Goal: Task Accomplishment & Management: Complete application form

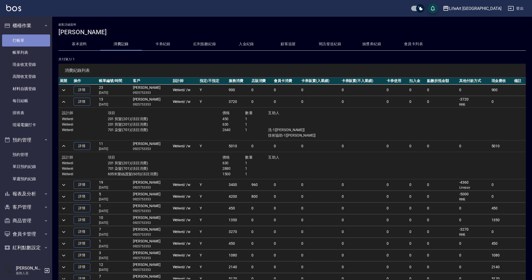
click at [30, 41] on link "打帳單" at bounding box center [26, 40] width 48 height 12
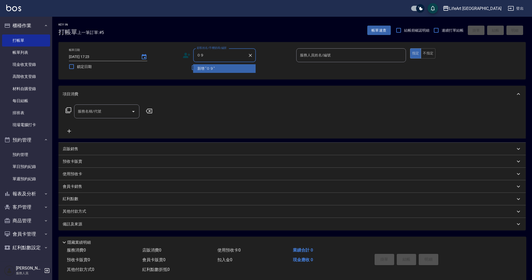
type input "０"
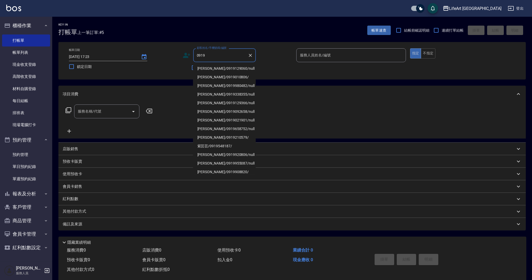
click at [231, 67] on li "[PERSON_NAME]/0919129060/null" at bounding box center [224, 68] width 63 height 9
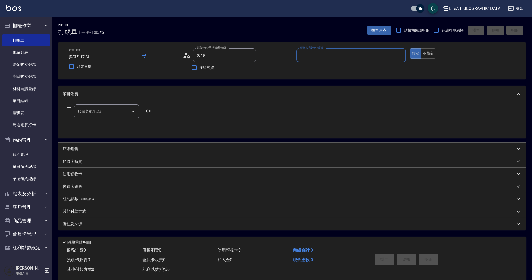
type input "[PERSON_NAME]/0919129060/null"
click at [305, 60] on input "服務人員姓名/編號" at bounding box center [351, 55] width 105 height 9
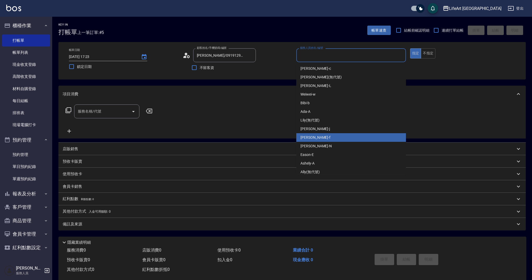
click at [321, 136] on div "Finney -f" at bounding box center [351, 137] width 110 height 9
type input "Finney-f"
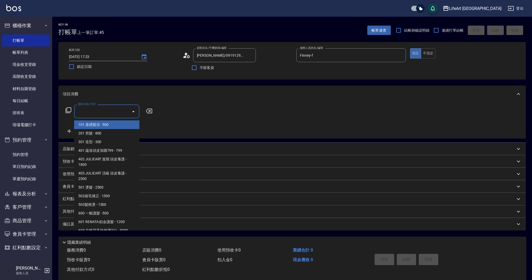
click at [110, 115] on input "服務名稱/代號" at bounding box center [102, 111] width 53 height 9
click at [113, 134] on span "201 剪髮 - 800" at bounding box center [106, 133] width 65 height 9
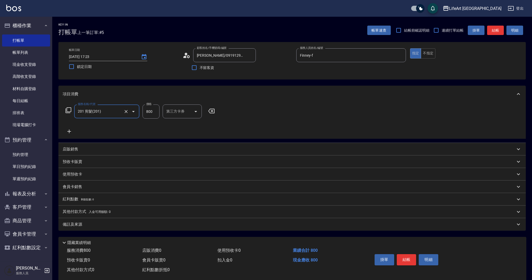
type input "201 剪髮(201)"
click at [72, 131] on icon at bounding box center [69, 131] width 13 height 6
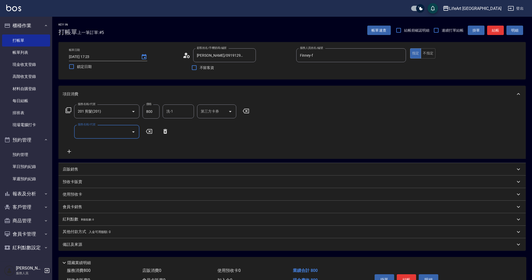
click at [95, 132] on input "服務名稱/代號" at bounding box center [102, 131] width 53 height 9
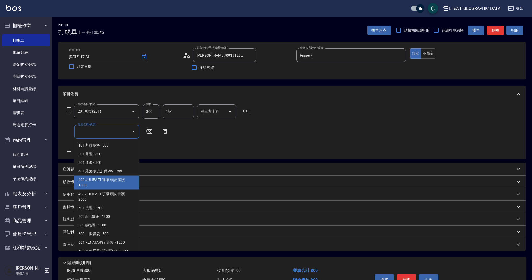
scroll to position [67, 0]
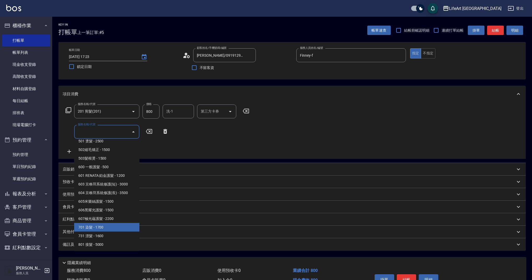
click at [118, 223] on span "701 染髮 - 1700" at bounding box center [106, 227] width 65 height 9
type input "701 染髮(701)"
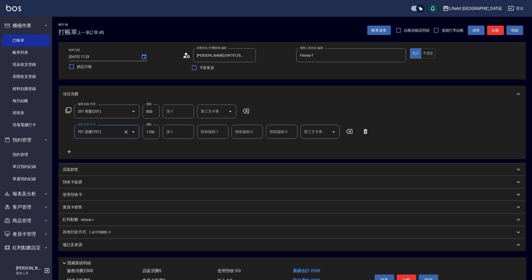
click at [72, 150] on icon at bounding box center [69, 152] width 13 height 6
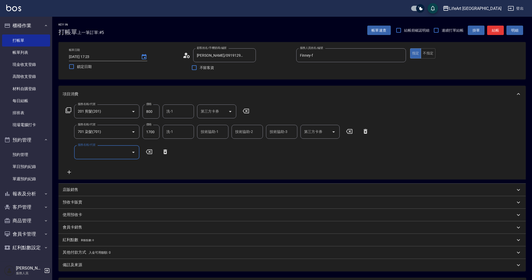
click at [92, 163] on div "服務名稱/代號 201 剪髮(201) 服務名稱/代號 價格 800 價格 洗-1 洗-1 第三方卡券 第三方卡券 服務名稱/代號 701 染髮(701) 服…" at bounding box center [217, 139] width 309 height 70
click at [92, 156] on input "服務名稱/代號" at bounding box center [102, 152] width 53 height 9
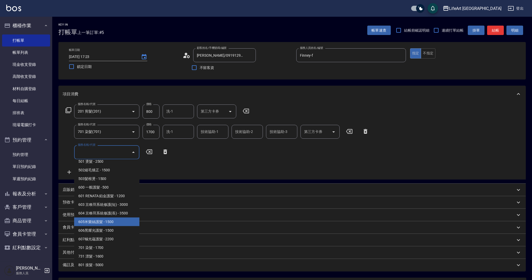
click at [103, 222] on span "605米樂絲護髮 - 1500" at bounding box center [106, 221] width 65 height 9
type input "605米樂絲護髮(605)"
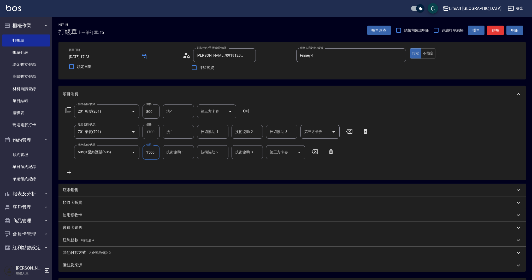
drag, startPoint x: 158, startPoint y: 131, endPoint x: 154, endPoint y: 132, distance: 4.9
click at [145, 130] on input "1700" at bounding box center [151, 132] width 17 height 14
drag, startPoint x: 155, startPoint y: 132, endPoint x: 135, endPoint y: 132, distance: 20.1
click at [135, 132] on div "服務名稱/代號 701 染髮(701) 服務名稱/代號 價格 1700 價格 洗-1 洗-1 技術協助-1 技術協助-1 技術協助-2 技術協助-2 技術協助…" at bounding box center [217, 132] width 309 height 14
type input "1200"
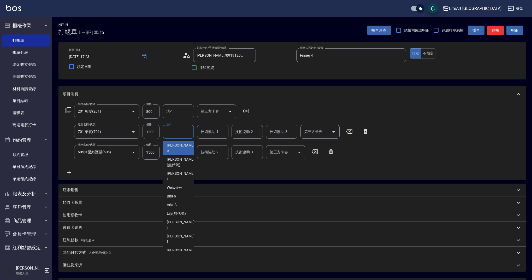
click at [174, 131] on input "洗-1" at bounding box center [178, 131] width 27 height 9
click at [179, 269] on span "Ally (無代號)" at bounding box center [176, 271] width 19 height 5
type input "Ally(無代號)"
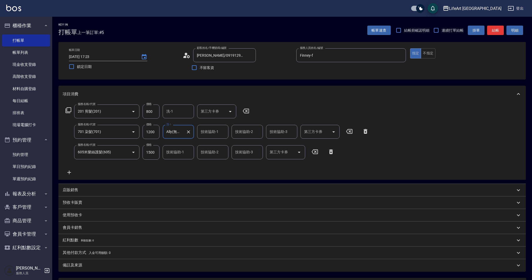
drag, startPoint x: 173, startPoint y: 154, endPoint x: 174, endPoint y: 157, distance: 3.8
click at [173, 154] on input "技術協助-1" at bounding box center [178, 152] width 27 height 9
type input "Ally(無代號)"
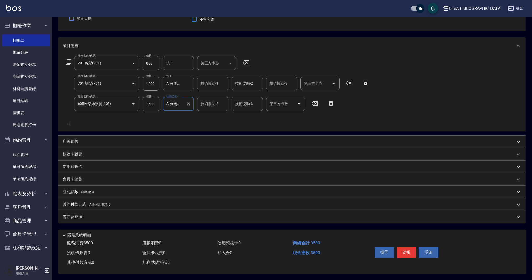
click at [123, 216] on div "備註及來源" at bounding box center [289, 216] width 453 height 5
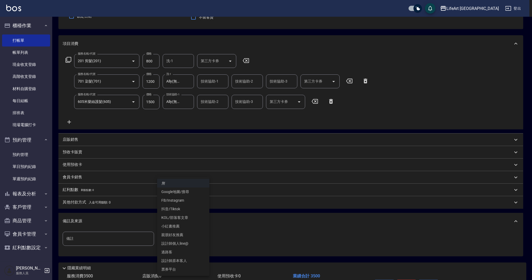
drag, startPoint x: 187, startPoint y: 237, endPoint x: 170, endPoint y: 257, distance: 26.3
click at [187, 237] on body "LifeArt 蘆洲 登出 櫃檯作業 打帳單 帳單列表 現金收支登錄 高階收支登錄 材料自購登錄 每日結帳 排班表 現場電腦打卡 預約管理 預約管理 單日預約…" at bounding box center [266, 131] width 532 height 363
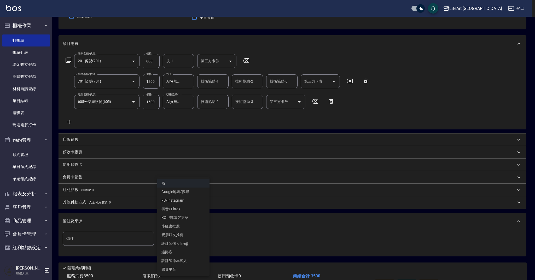
click at [170, 198] on li "FB/Instagram" at bounding box center [183, 200] width 52 height 9
type input "FB/Instagram"
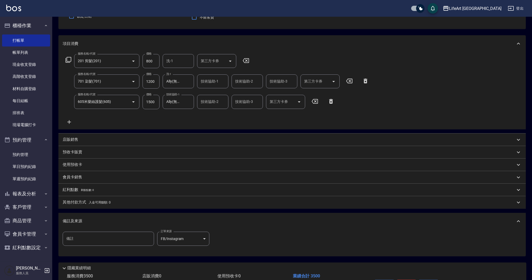
click at [79, 205] on p "其他付款方式 入金可用餘額: 0" at bounding box center [87, 202] width 48 height 6
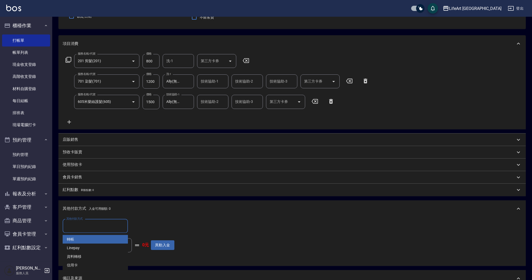
click at [80, 226] on input "其他付款方式" at bounding box center [95, 225] width 61 height 9
click at [87, 250] on span "Linepay" at bounding box center [95, 248] width 65 height 9
type input "Linepay"
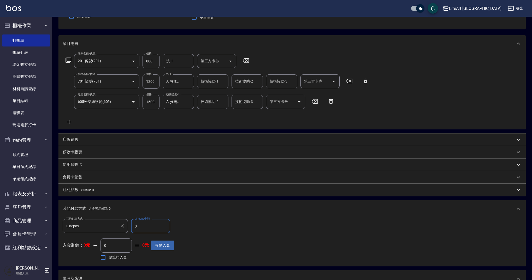
click at [116, 226] on div "其他付款方式 Linepay 其他付款方式 Linepay金額 0 Linepay金額" at bounding box center [119, 226] width 112 height 14
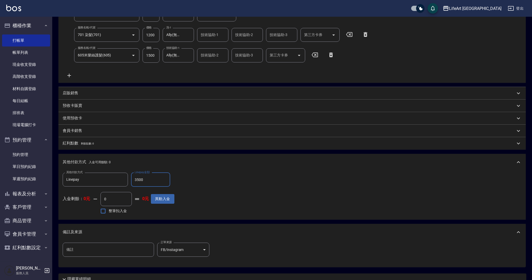
scroll to position [143, 0]
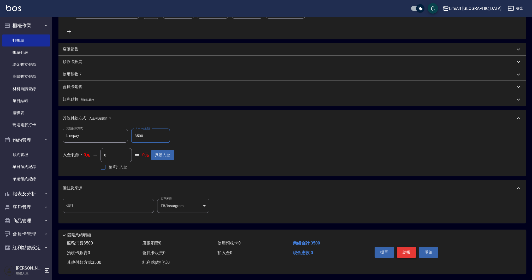
type input "3500"
click at [411, 247] on button "結帳" at bounding box center [407, 252] width 20 height 11
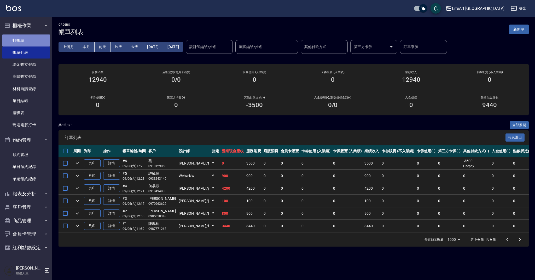
click at [32, 40] on link "打帳單" at bounding box center [26, 40] width 48 height 12
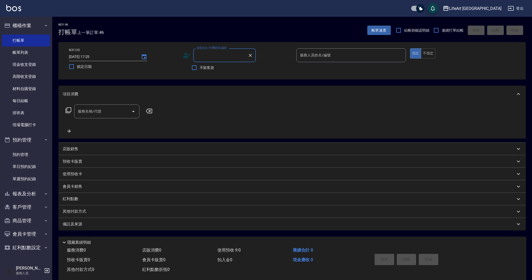
click at [233, 53] on input "顧客姓名/手機號碼/編號" at bounding box center [221, 55] width 50 height 9
click at [220, 69] on li "[PERSON_NAME]/0976092930/" at bounding box center [224, 68] width 63 height 9
type input "[PERSON_NAME]/0976092930/"
type input "Finney-f"
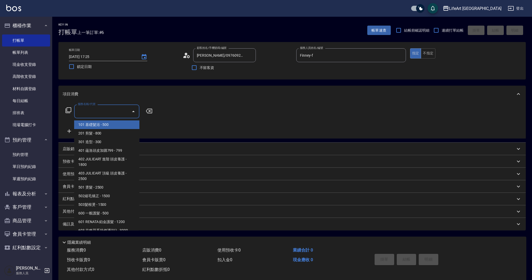
click at [101, 110] on input "服務名稱/代號" at bounding box center [102, 111] width 53 height 9
click at [100, 124] on span "101 基礎髮浴 - 500" at bounding box center [106, 124] width 65 height 9
type input "101 基礎髮浴 (101)"
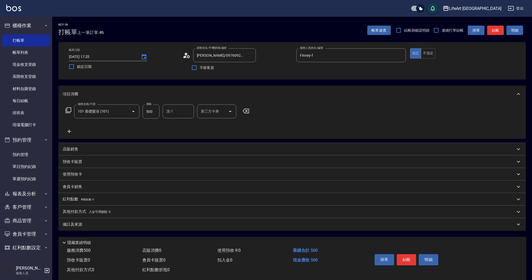
click at [73, 131] on icon at bounding box center [69, 131] width 13 height 6
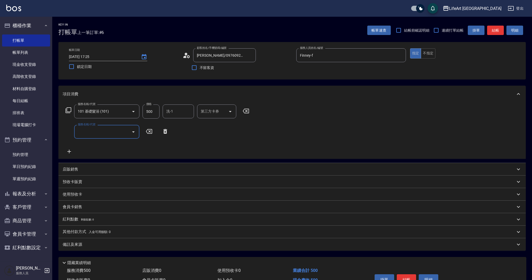
click at [90, 133] on input "服務名稱/代號" at bounding box center [102, 131] width 53 height 9
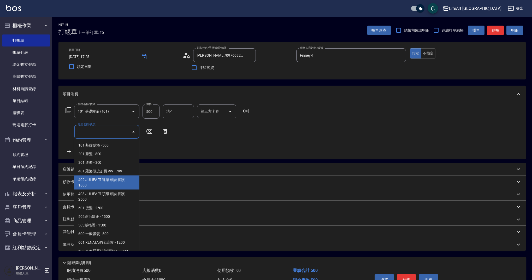
scroll to position [67, 0]
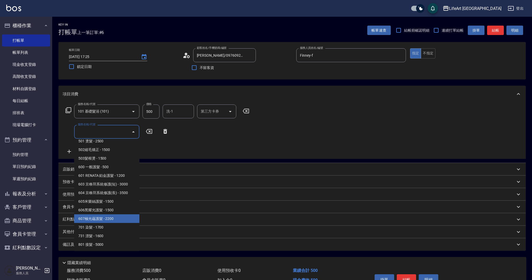
click at [106, 217] on span "607極光蘊護髮 - 2200" at bounding box center [106, 218] width 65 height 9
type input "607極光蘊護髮(607)"
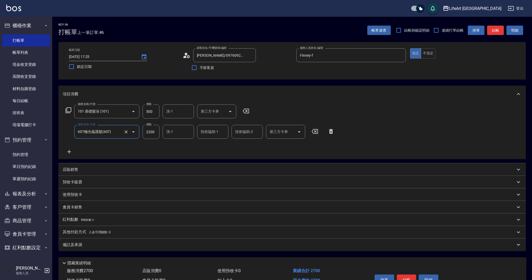
click at [179, 135] on input "洗-1" at bounding box center [178, 131] width 27 height 9
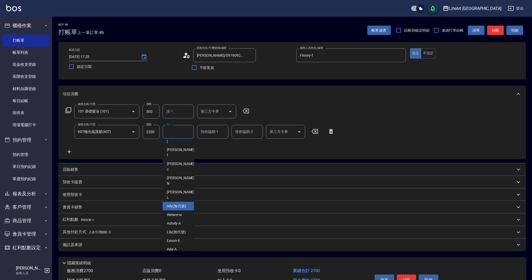
click at [185, 203] on span "Ally (無代號)" at bounding box center [176, 205] width 19 height 5
type input "Ally(無代號)"
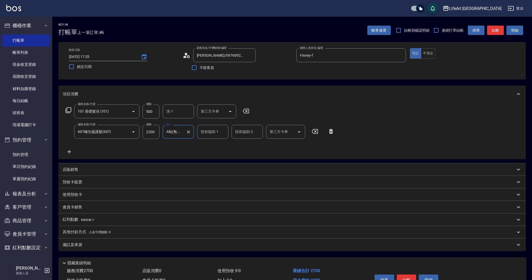
scroll to position [30, 0]
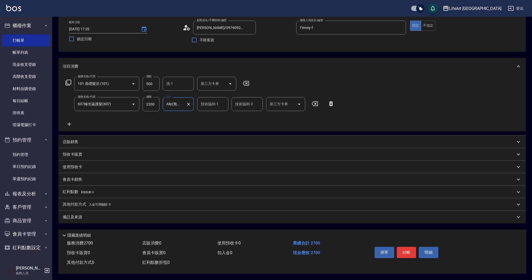
click at [112, 211] on div "備註及來源" at bounding box center [291, 217] width 467 height 13
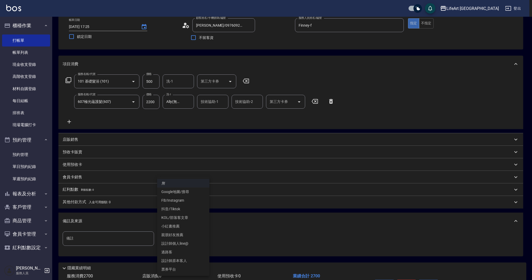
click at [178, 240] on body "LifeArt 蘆洲 登出 櫃檯作業 打帳單 帳單列表 現金收支登錄 高階收支登錄 材料自購登錄 每日結帳 排班表 現場電腦打卡 預約管理 預約管理 單日預約…" at bounding box center [266, 141] width 532 height 343
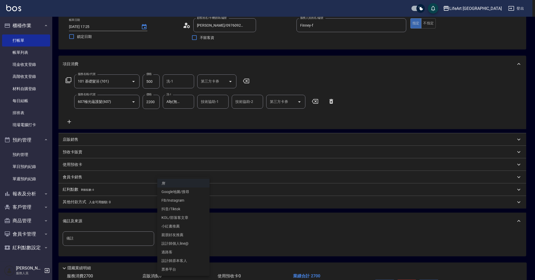
click at [180, 258] on li "設計師原本客人" at bounding box center [183, 260] width 52 height 9
type input "設計師原本客人"
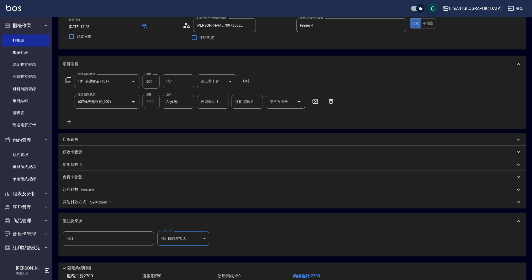
click at [123, 218] on div "備註及來源" at bounding box center [289, 220] width 453 height 5
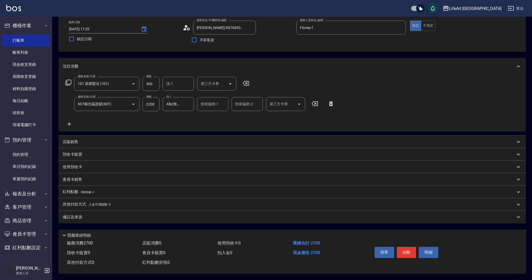
click at [83, 202] on p "其他付款方式 入金可用餘額: 0" at bounding box center [87, 205] width 48 height 6
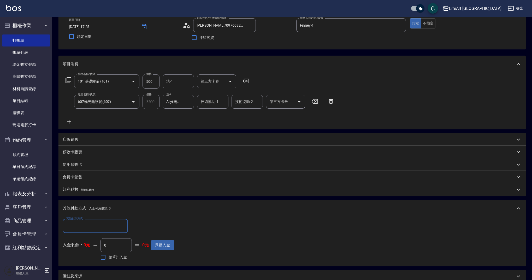
click at [85, 220] on div "其他付款方式" at bounding box center [95, 226] width 65 height 14
click at [81, 248] on span "Linepay" at bounding box center [95, 248] width 65 height 9
type input "Linepay"
click at [123, 225] on div "其他付款方式 Linepay 其他付款方式 Linepay金額 0 Linepay金額" at bounding box center [119, 226] width 112 height 14
click at [79, 138] on div "店販銷售" at bounding box center [289, 139] width 453 height 5
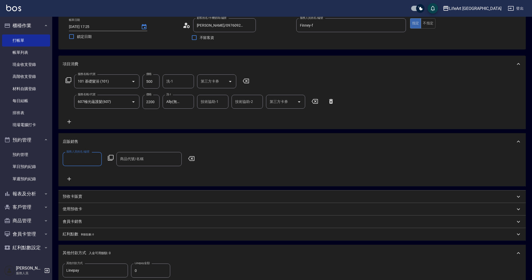
click at [74, 140] on p "店販銷售" at bounding box center [71, 141] width 16 height 5
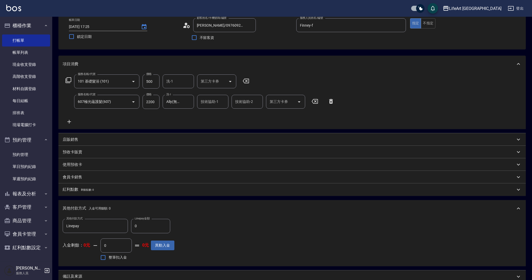
click at [78, 174] on p "會員卡銷售" at bounding box center [73, 176] width 20 height 5
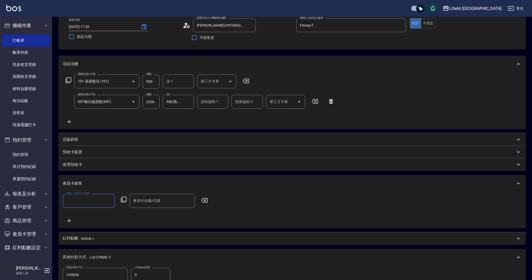
click at [85, 200] on input "服務人員姓名/編號" at bounding box center [89, 200] width 48 height 9
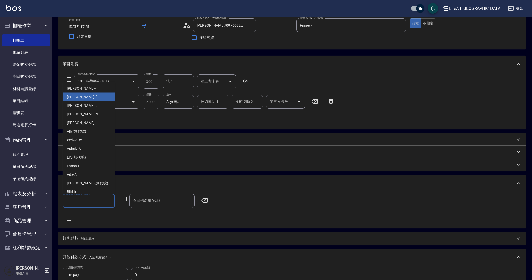
click at [75, 97] on span "Finney -f" at bounding box center [82, 96] width 30 height 5
type input "Finney-f"
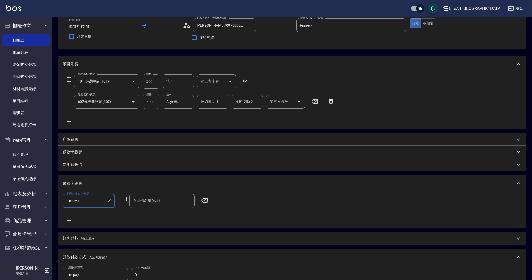
drag, startPoint x: 147, startPoint y: 202, endPoint x: 145, endPoint y: 200, distance: 3.2
click at [147, 201] on input "會員卡名稱/代號" at bounding box center [162, 200] width 61 height 9
click at [153, 218] on span "會員卡一號 - 01" at bounding box center [161, 214] width 65 height 9
type input "會員卡一號-365天"
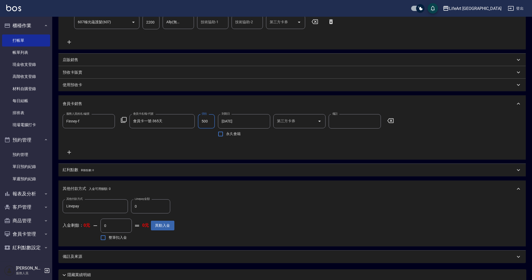
scroll to position [152, 0]
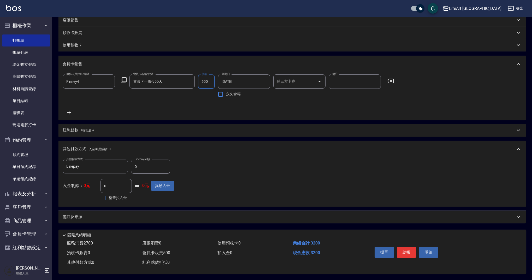
type input "500"
click at [89, 132] on div "紅利點數 剩餘點數: 0" at bounding box center [291, 130] width 467 height 13
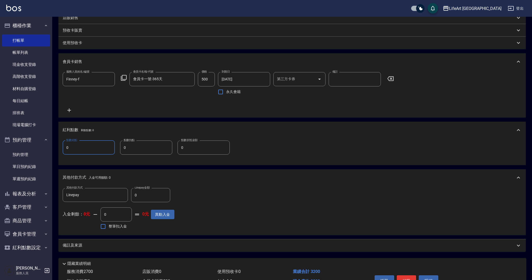
drag, startPoint x: 95, startPoint y: 148, endPoint x: 51, endPoint y: 148, distance: 43.1
click at [51, 148] on div "LifeArt 蘆洲 登出 櫃檯作業 打帳單 帳單列表 現金收支登錄 高階收支登錄 材料自購登錄 每日結帳 排班表 現場電腦打卡 預約管理 預約管理 單日預約…" at bounding box center [266, 78] width 532 height 460
type input "5"
click at [159, 199] on input "0" at bounding box center [150, 195] width 39 height 14
drag, startPoint x: 151, startPoint y: 196, endPoint x: 118, endPoint y: 193, distance: 32.6
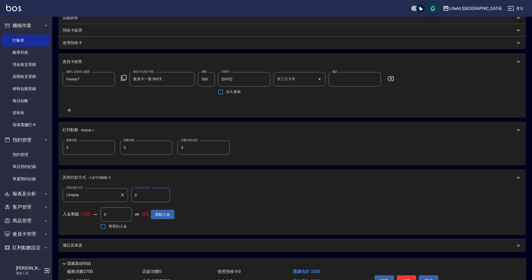
click at [118, 193] on div "其他付款方式 Linepay 其他付款方式 Linepay金額 0 Linepay金額" at bounding box center [119, 195] width 112 height 14
type input "3200"
click at [404, 277] on button "結帳" at bounding box center [407, 280] width 20 height 11
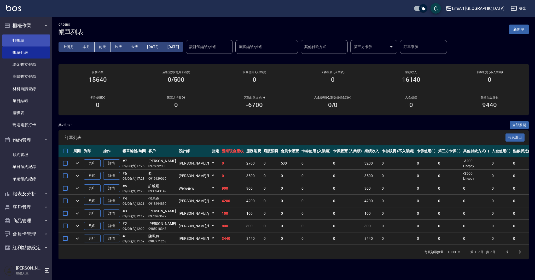
click at [22, 41] on link "打帳單" at bounding box center [26, 40] width 48 height 12
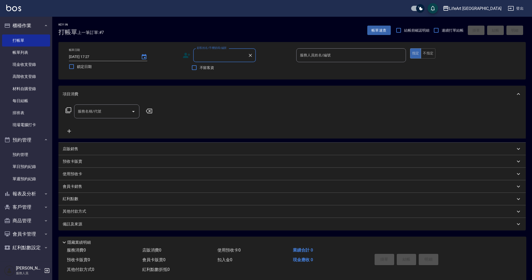
click at [207, 53] on input "顧客姓名/手機號碼/編號" at bounding box center [221, 55] width 50 height 9
click at [225, 69] on li "新增 "0988210"" at bounding box center [224, 68] width 63 height 9
click at [225, 58] on input "0988210" at bounding box center [221, 55] width 50 height 9
drag, startPoint x: 231, startPoint y: 70, endPoint x: 305, endPoint y: 70, distance: 74.9
click at [231, 70] on li "[PERSON_NAME]/0988210113/" at bounding box center [224, 68] width 63 height 9
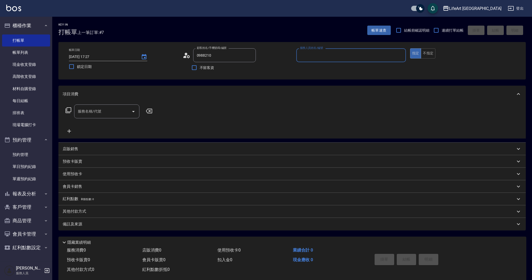
type input "[PERSON_NAME]/0988210113/"
type input "Finney-f"
click at [184, 56] on icon at bounding box center [187, 55] width 8 height 8
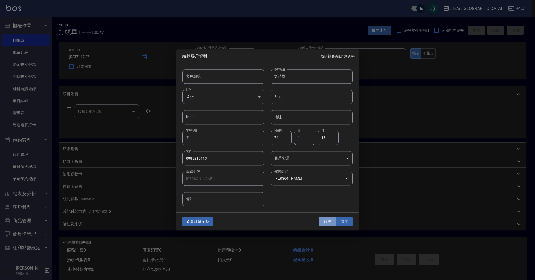
click at [331, 221] on button "取消" at bounding box center [327, 222] width 17 height 10
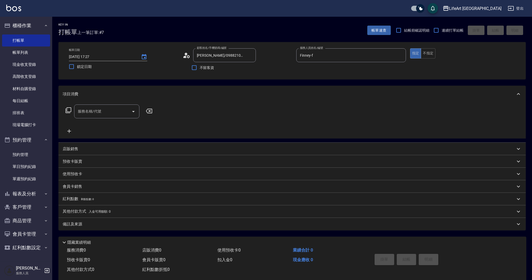
click at [110, 111] on input "服務名稱/代號" at bounding box center [102, 111] width 53 height 9
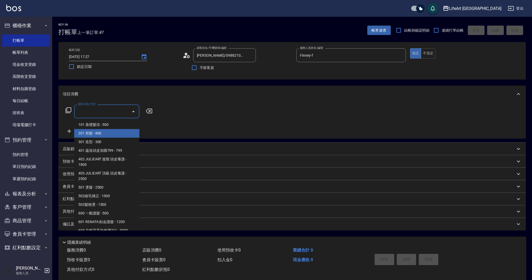
click at [101, 132] on span "201 剪髮 - 800" at bounding box center [106, 133] width 65 height 9
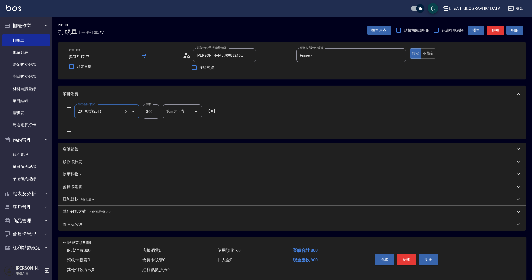
type input "201 剪髮(201)"
drag, startPoint x: 154, startPoint y: 112, endPoint x: 130, endPoint y: 115, distance: 24.4
click at [130, 115] on div "服務名稱/代號 201 剪髮(201) 服務名稱/代號 價格 800 價格 洗-1 洗-1 第三方卡券 第三方卡券" at bounding box center [158, 111] width 190 height 14
drag, startPoint x: 153, startPoint y: 112, endPoint x: 144, endPoint y: 111, distance: 8.5
click at [144, 111] on input "800" at bounding box center [151, 111] width 17 height 14
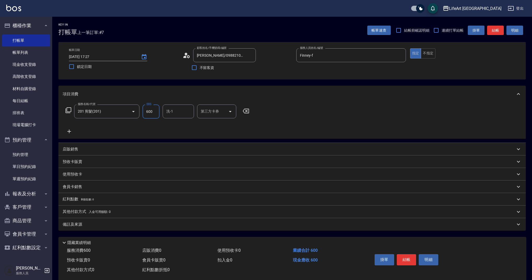
type input "600"
click at [84, 148] on div "店販銷售" at bounding box center [289, 148] width 453 height 5
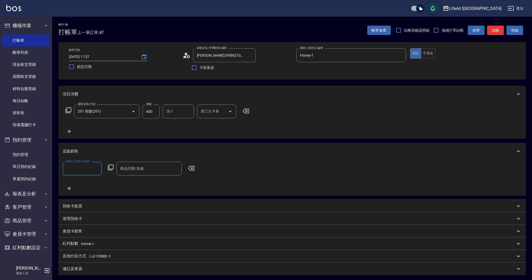
click at [79, 168] on input "服務人員姓名/編號" at bounding box center [82, 168] width 34 height 9
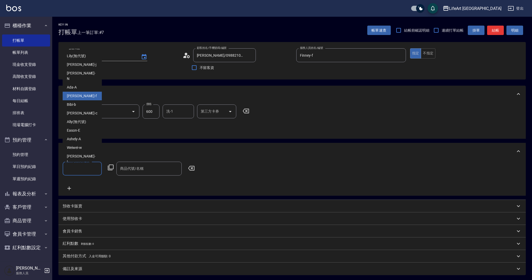
click at [90, 92] on div "Finney -f" at bounding box center [82, 96] width 39 height 9
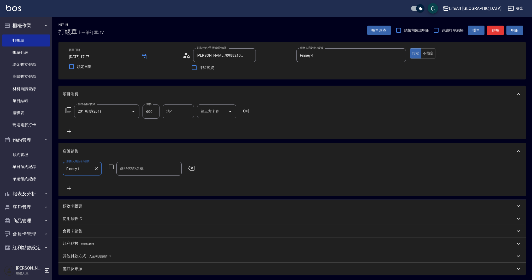
type input "Finney-f"
click at [146, 173] on div "商品代號/名稱" at bounding box center [148, 169] width 65 height 14
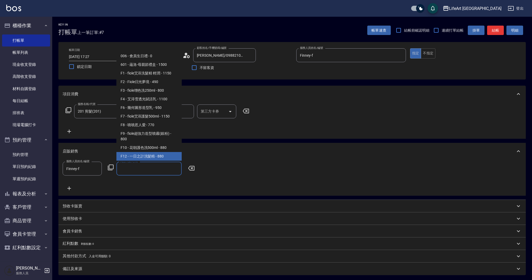
click at [149, 154] on span "F12 - 一日之計洗髮精 - 880" at bounding box center [148, 156] width 65 height 9
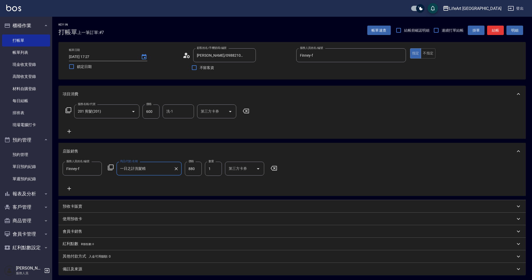
type input "一日之計洗髮精"
click at [184, 169] on div "服務人員姓名/編號 [PERSON_NAME]-f 服務人員姓名/編號 商品代號/名稱 一日之計洗髮精 商品代號/名稱 價格 880 價格 數量 1 數量 第…" at bounding box center [172, 169] width 218 height 14
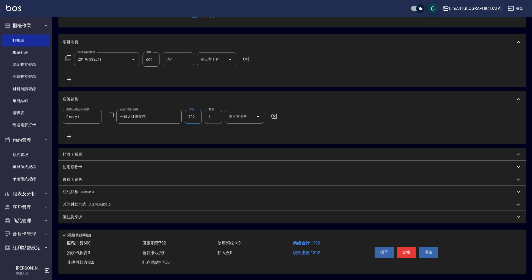
scroll to position [54, 0]
type input "792"
click at [181, 215] on div "備註及來源" at bounding box center [289, 216] width 453 height 5
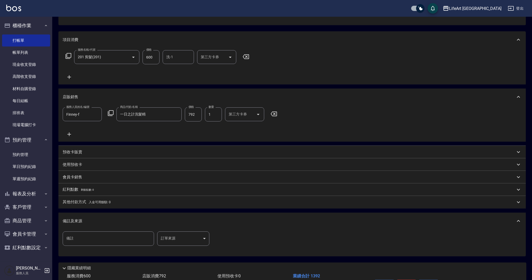
click at [199, 239] on body "LifeArt 蘆洲 登出 櫃檯作業 打帳單 帳單列表 現金收支登錄 高階收支登錄 材料自購登錄 每日結帳 排班表 現場電腦打卡 預約管理 預約管理 單日預約…" at bounding box center [266, 129] width 532 height 367
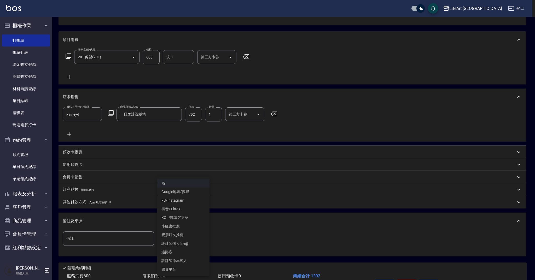
click at [190, 260] on li "設計師原本客人" at bounding box center [183, 260] width 52 height 9
type input "設計師原本客人"
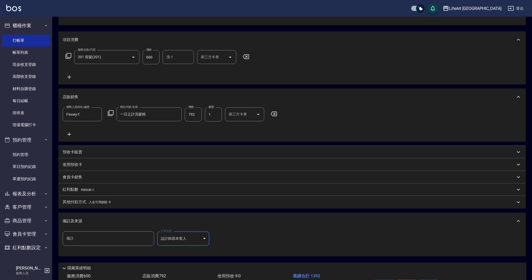
click at [198, 218] on div "備註及來源" at bounding box center [291, 221] width 467 height 17
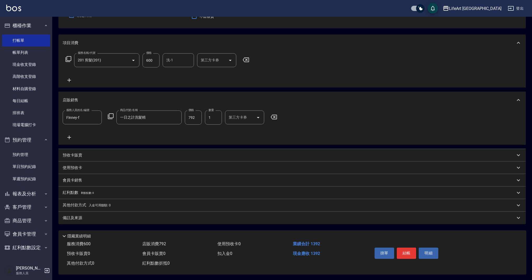
scroll to position [52, 0]
click at [406, 253] on button "結帳" at bounding box center [407, 252] width 20 height 11
